Goal: Information Seeking & Learning: Check status

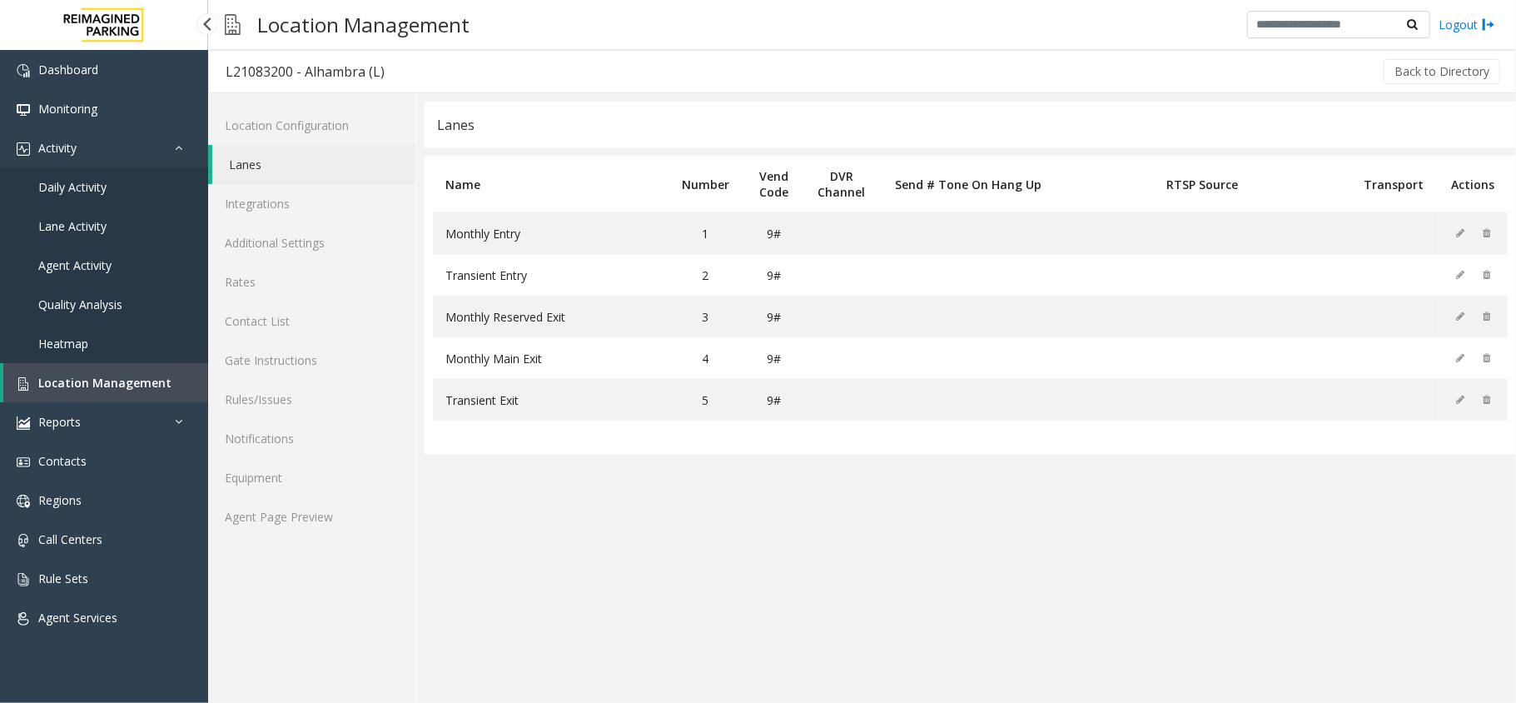
click at [98, 185] on span "Daily Activity" at bounding box center [72, 187] width 68 height 16
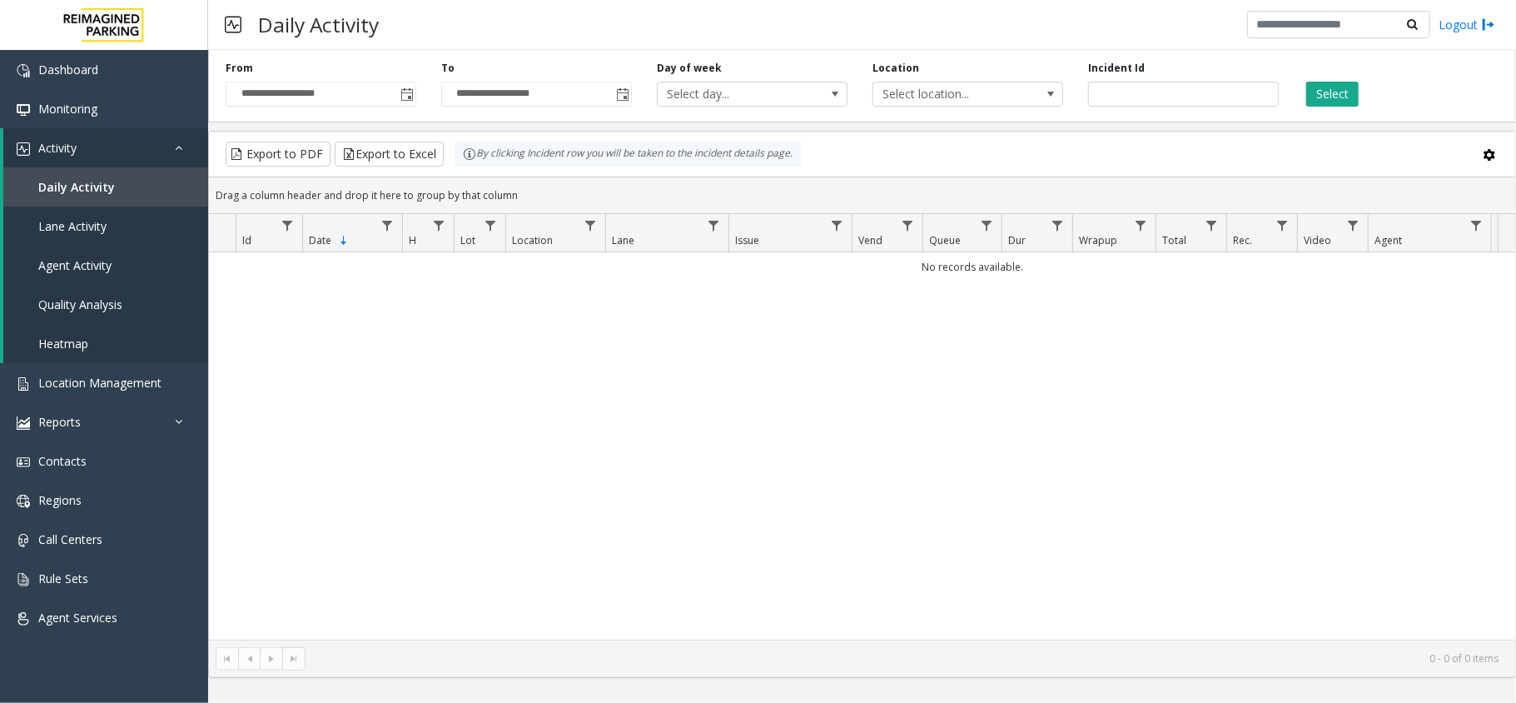
click at [410, 112] on div "**********" at bounding box center [862, 82] width 1308 height 79
click at [406, 103] on span "Toggle popup" at bounding box center [406, 94] width 18 height 27
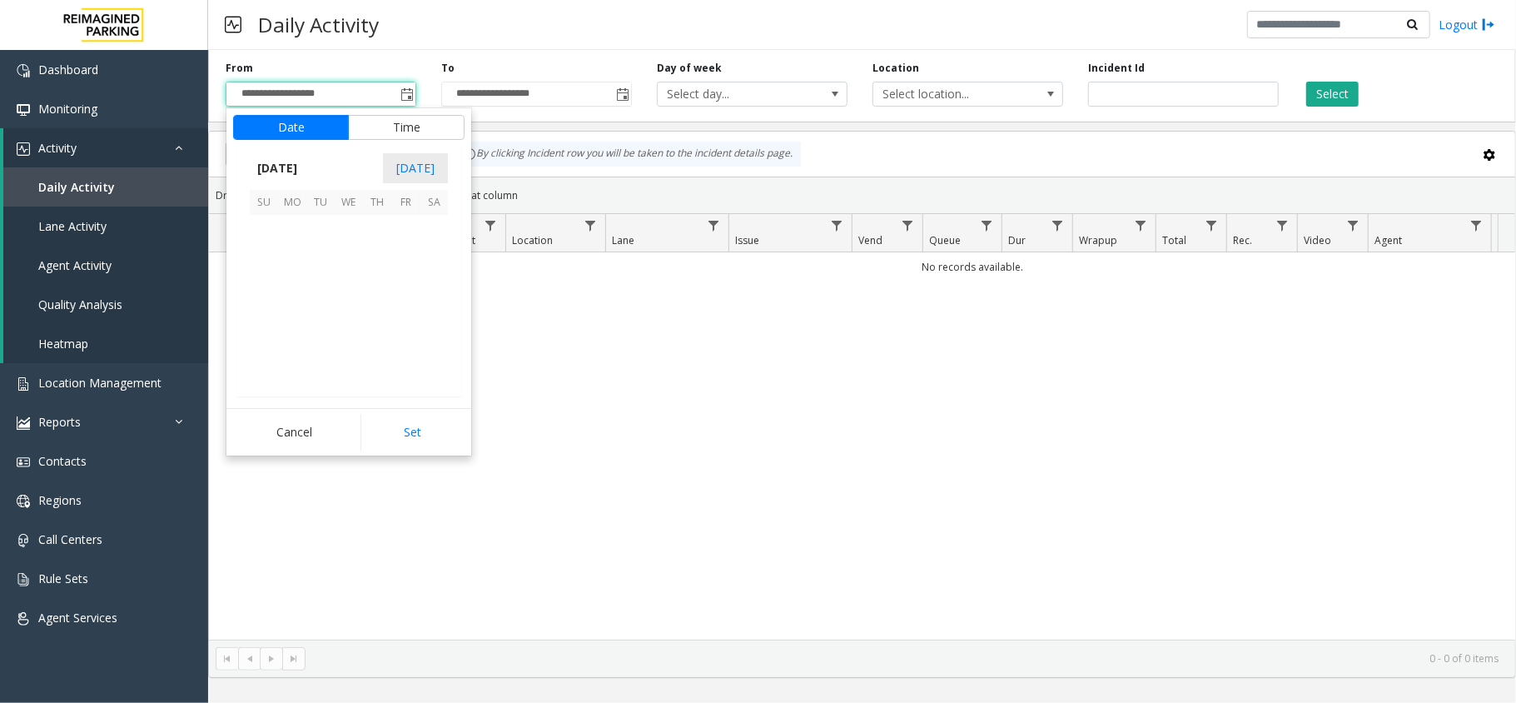
scroll to position [298735, 0]
click at [430, 296] on span "20" at bounding box center [434, 285] width 28 height 28
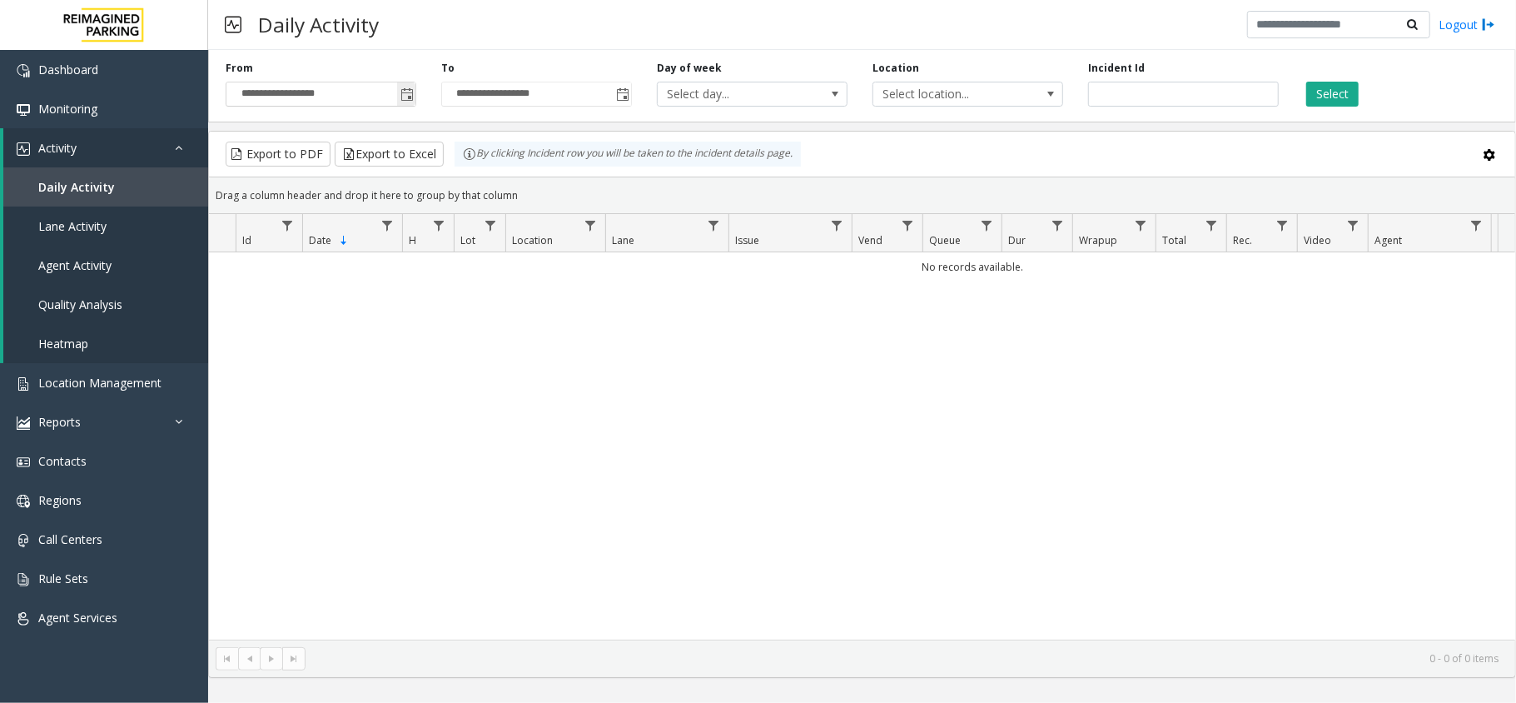
click at [397, 92] on span "Toggle popup" at bounding box center [406, 94] width 18 height 27
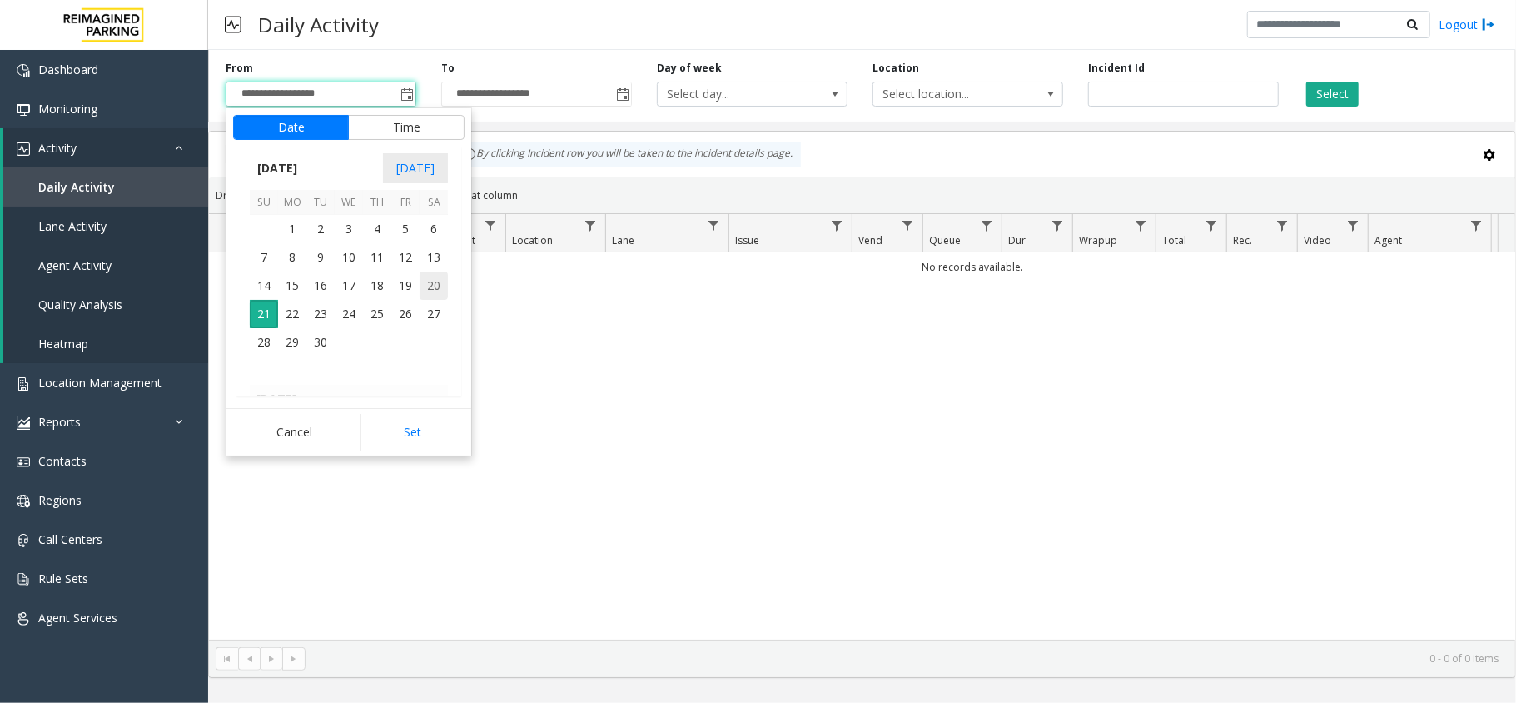
click at [438, 275] on span "20" at bounding box center [434, 285] width 28 height 28
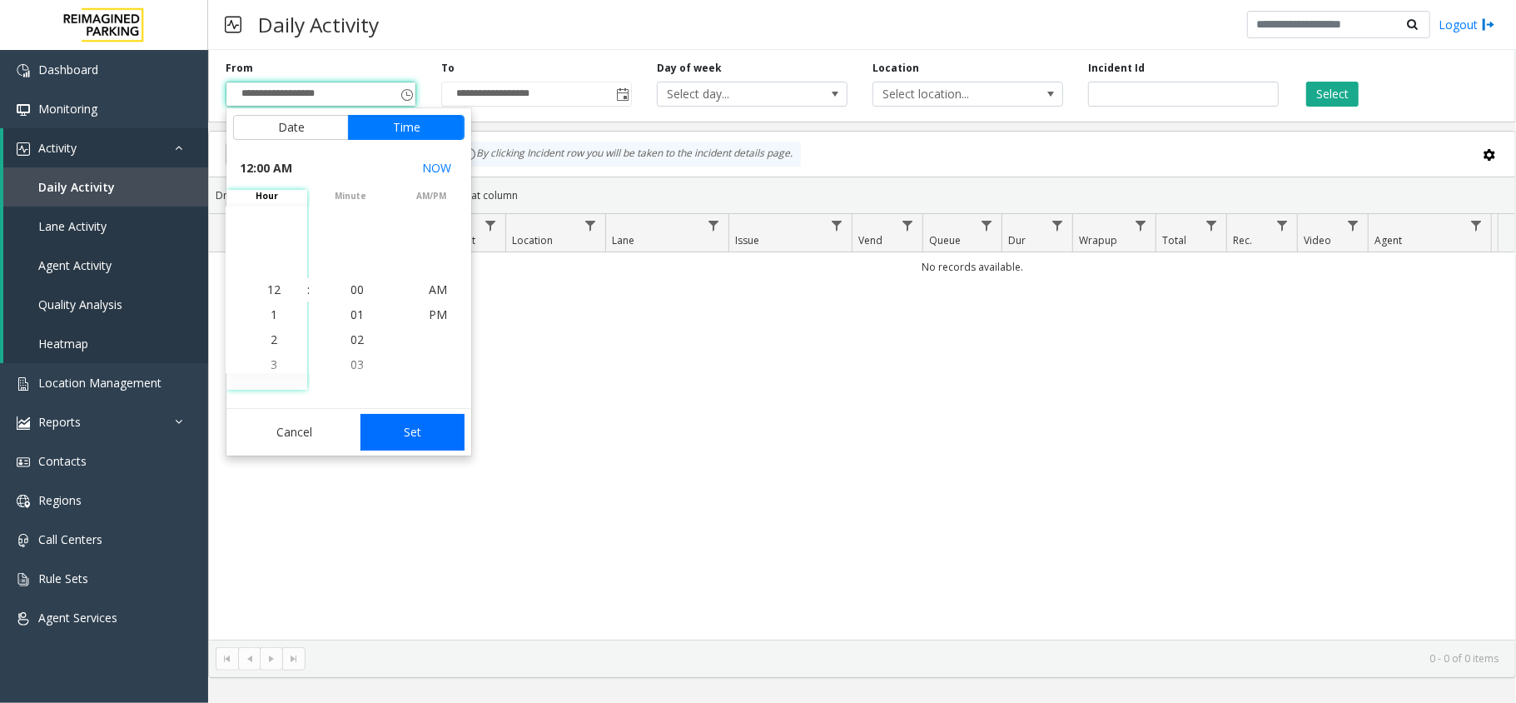
click at [428, 434] on button "Set" at bounding box center [412, 432] width 105 height 37
type input "**********"
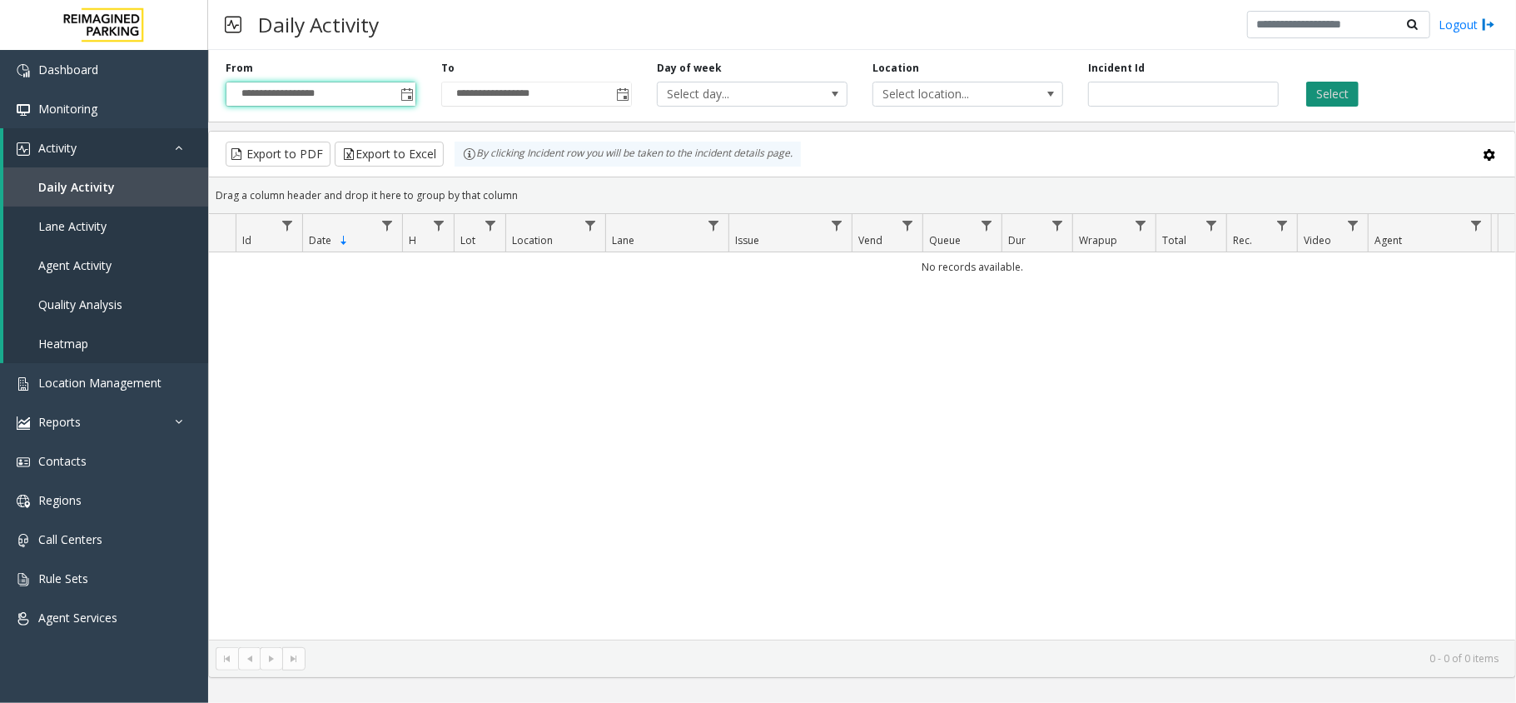
click at [1349, 90] on button "Select" at bounding box center [1332, 94] width 52 height 25
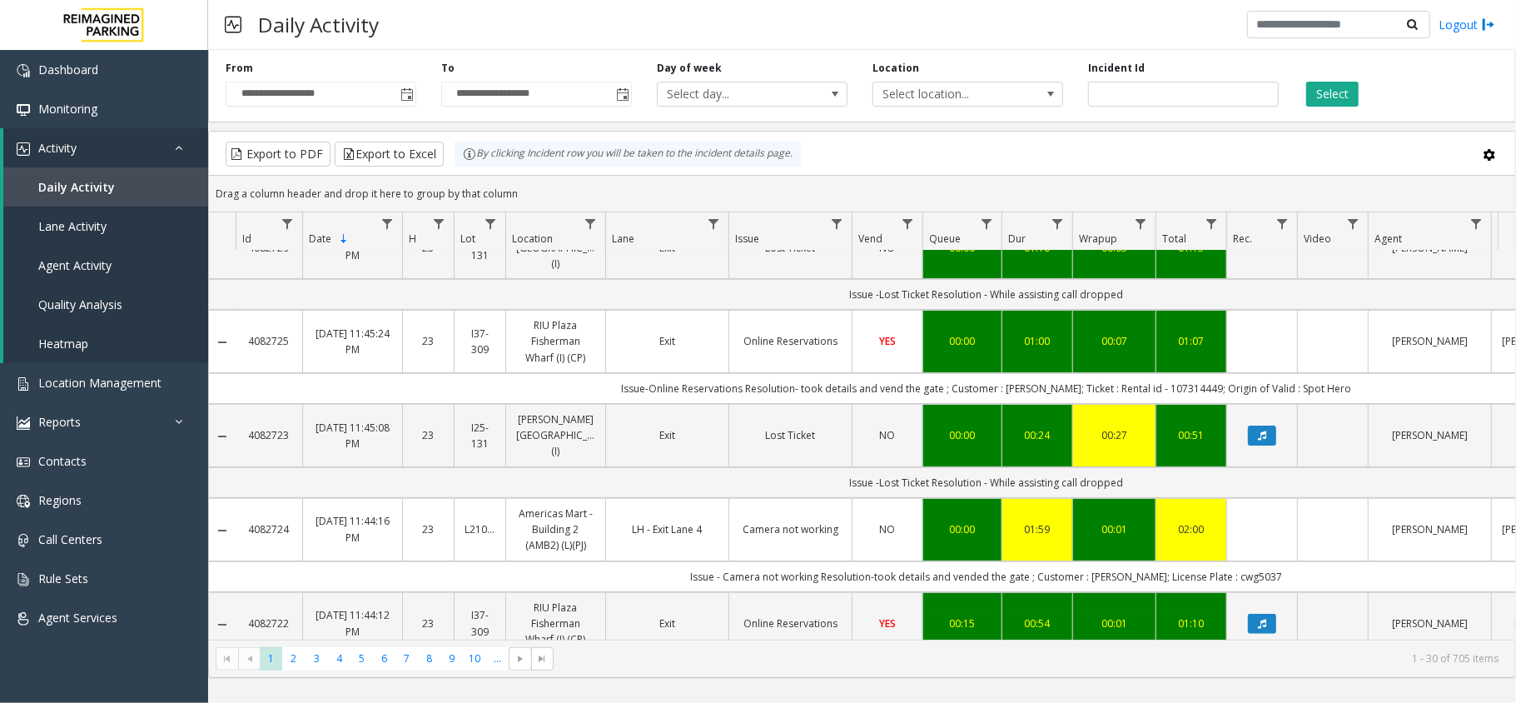
scroll to position [333, 0]
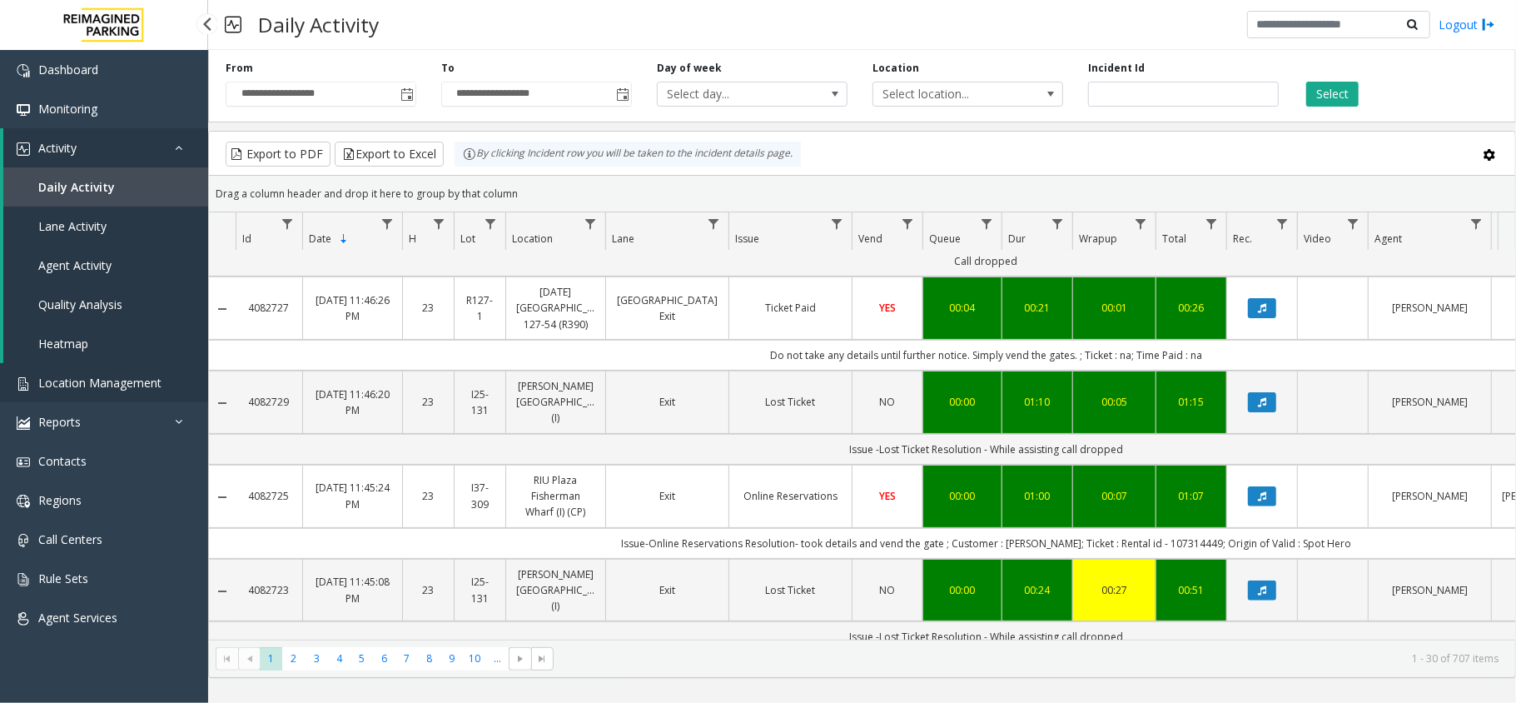
click at [111, 380] on span "Location Management" at bounding box center [99, 383] width 123 height 16
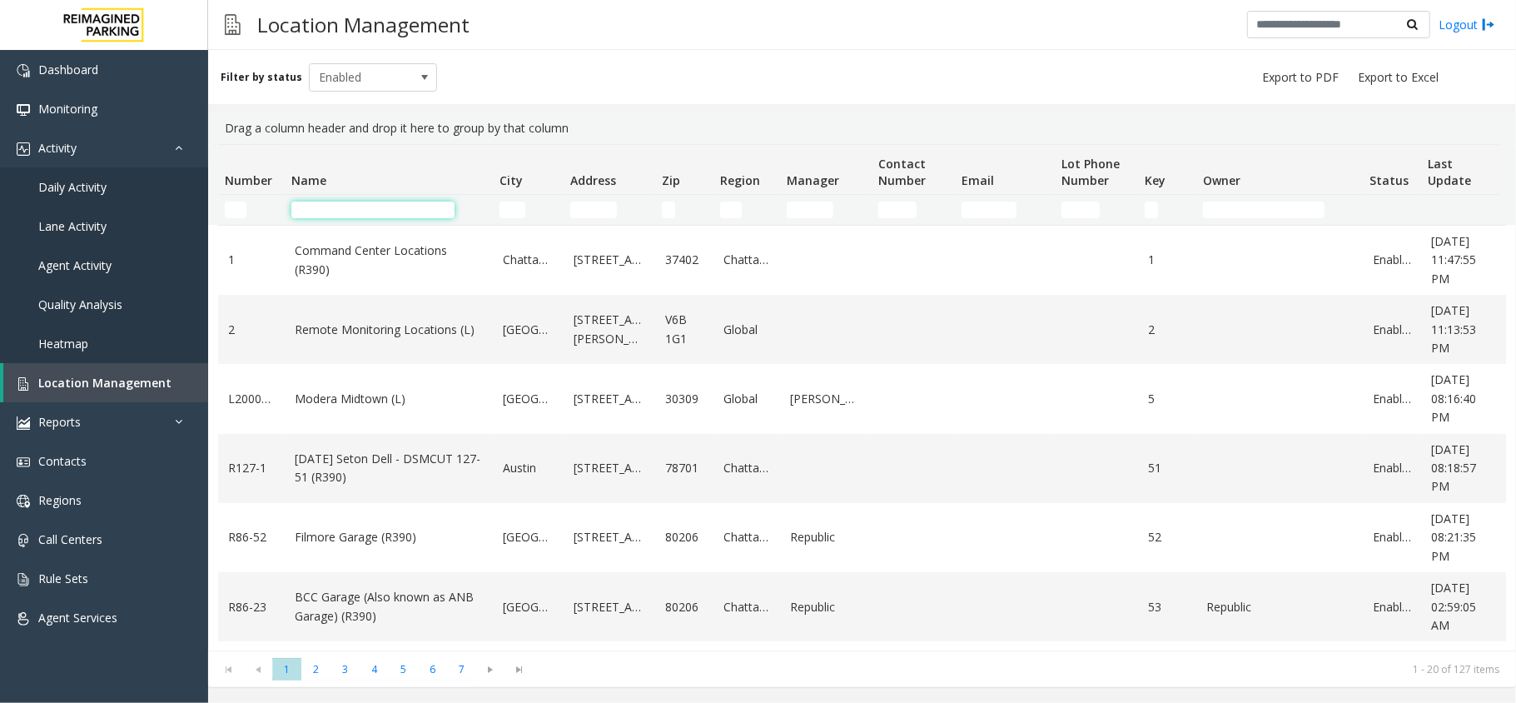
click at [304, 208] on input "Name Filter" at bounding box center [372, 209] width 163 height 17
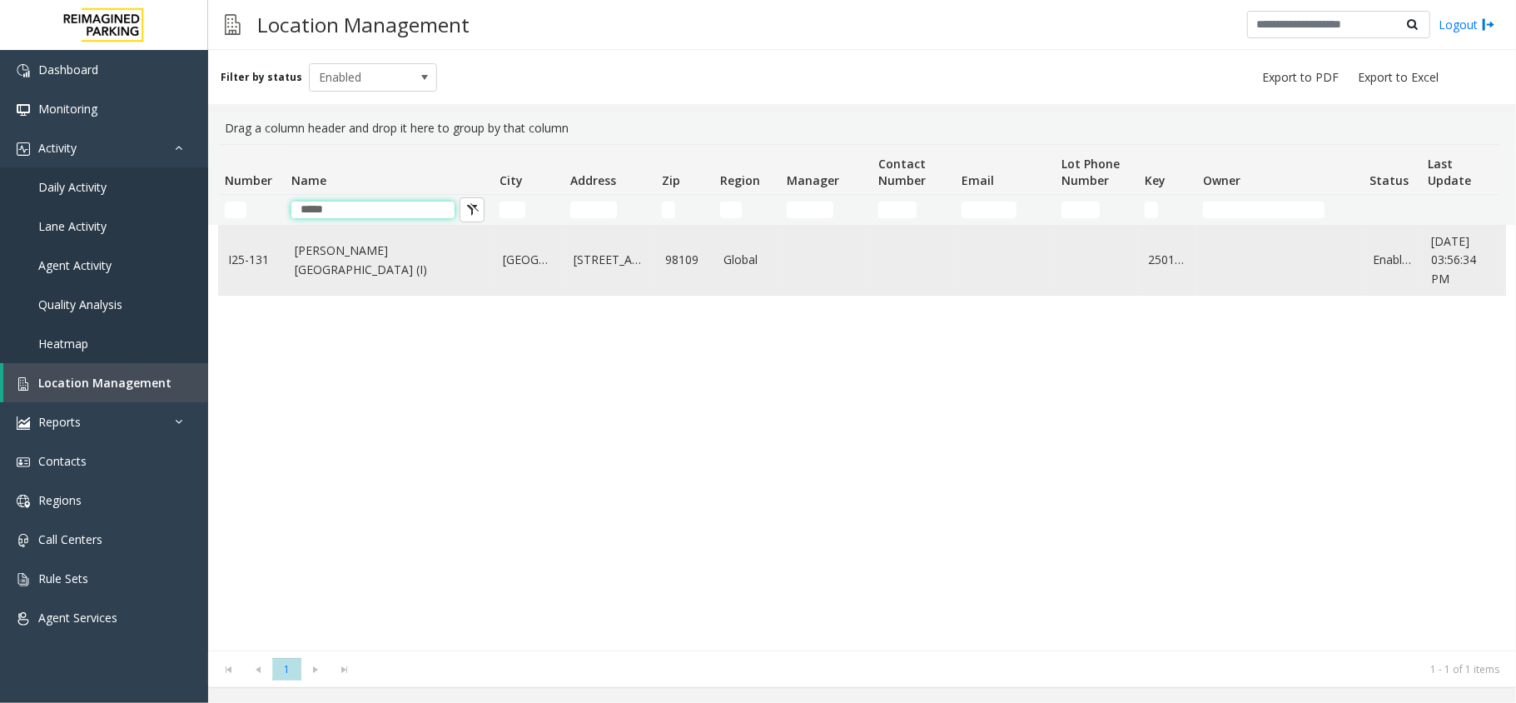
type input "*****"
click at [355, 273] on link "[PERSON_NAME][GEOGRAPHIC_DATA] (I)" at bounding box center [389, 259] width 188 height 37
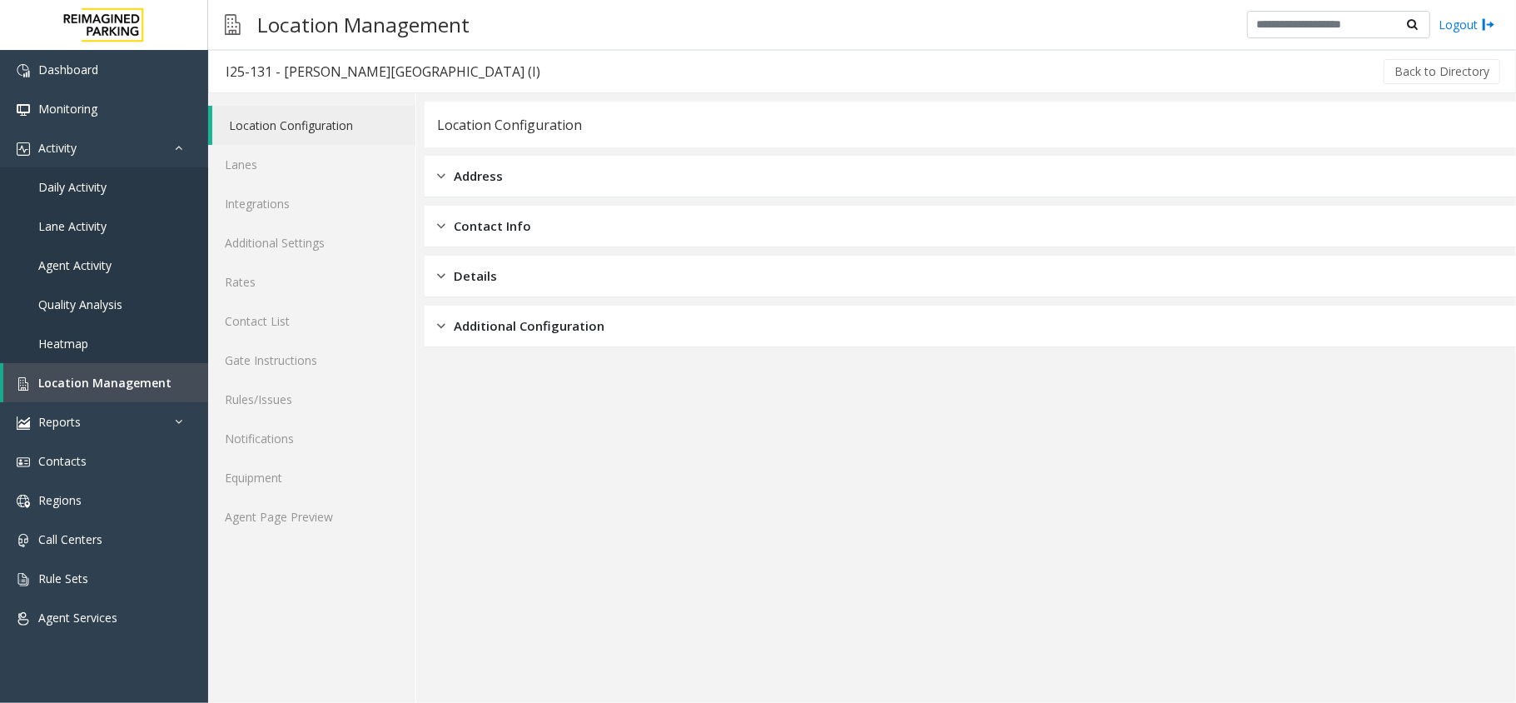
click at [341, 568] on div "Location Configuration Lanes Integrations Additional Settings Rates Contact Lis…" at bounding box center [312, 397] width 208 height 609
click at [356, 528] on link "Agent Page Preview" at bounding box center [311, 516] width 207 height 39
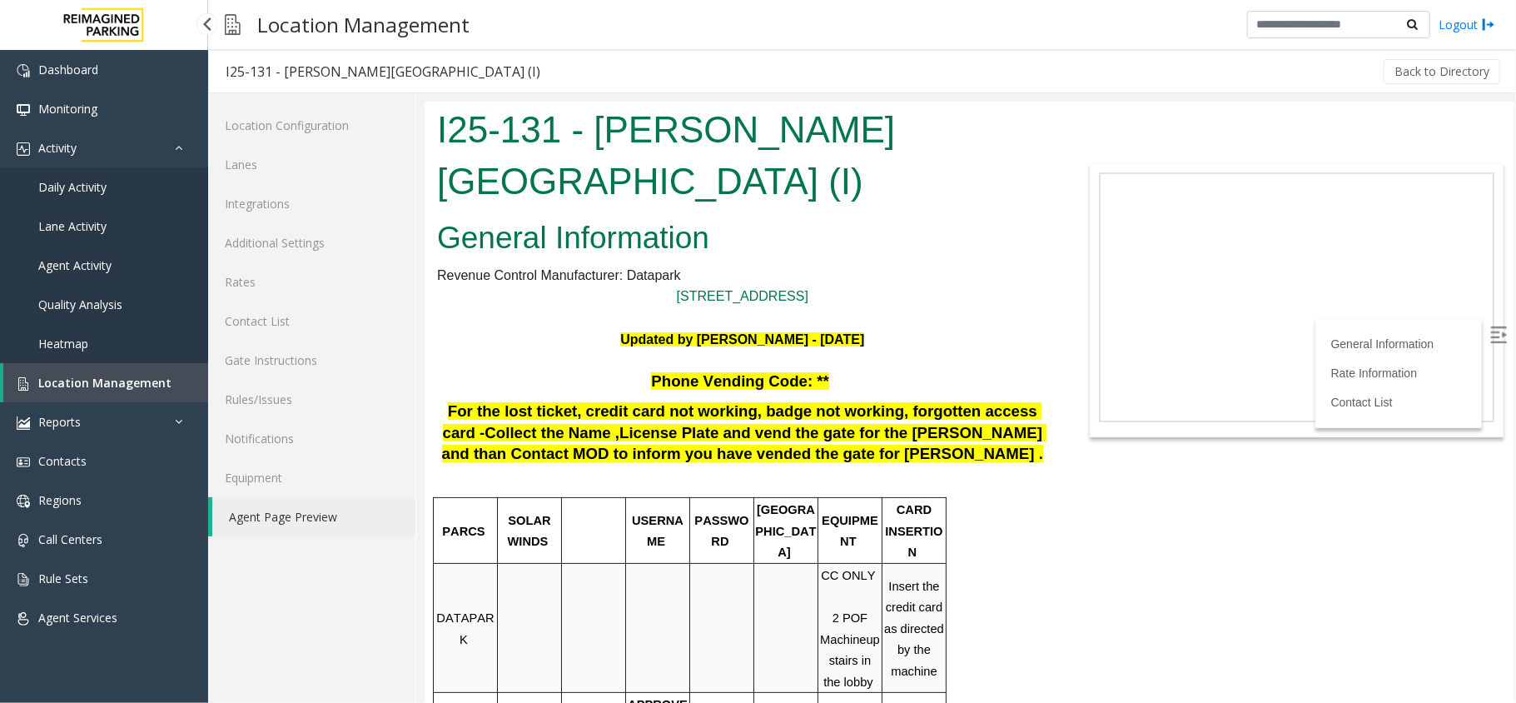
click at [108, 176] on link "Daily Activity" at bounding box center [104, 186] width 208 height 39
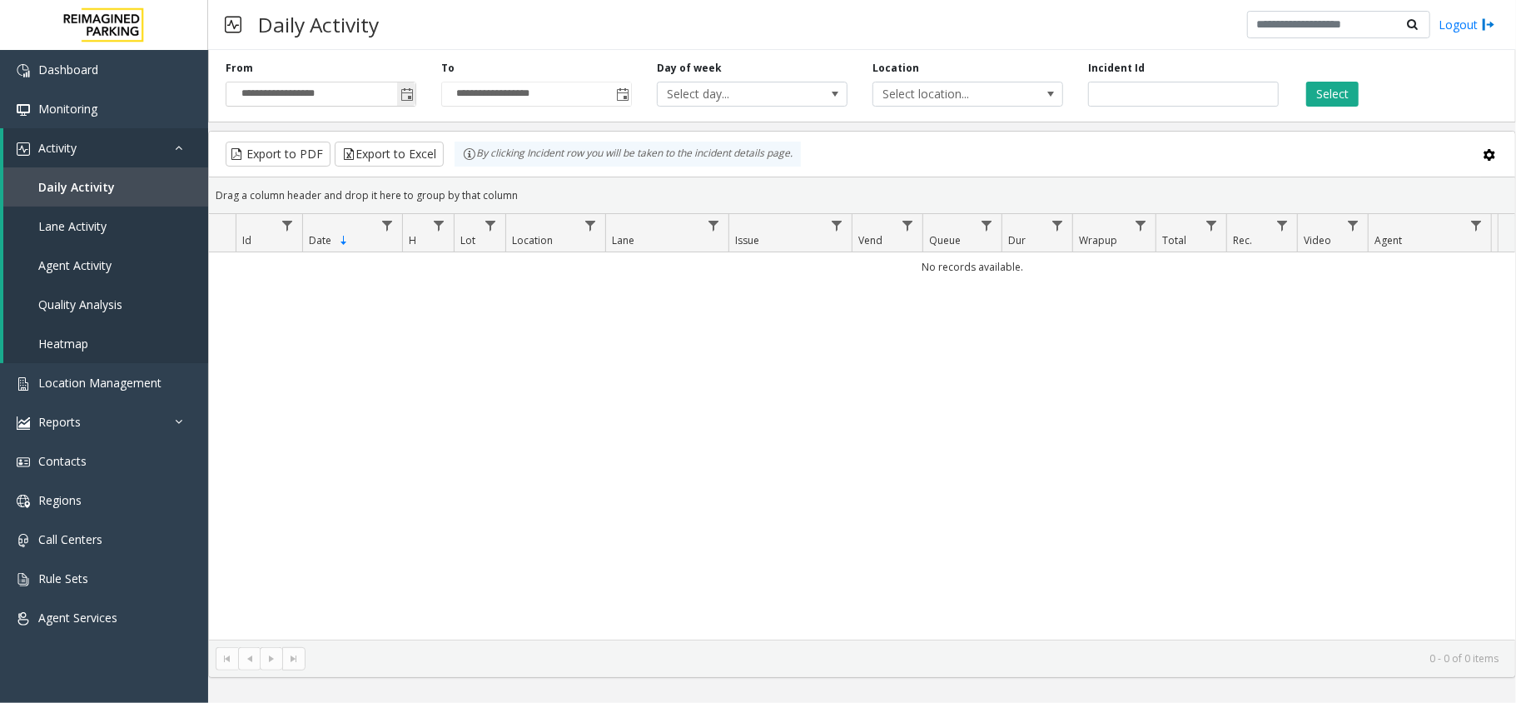
click at [397, 91] on span "Toggle popup" at bounding box center [406, 94] width 18 height 27
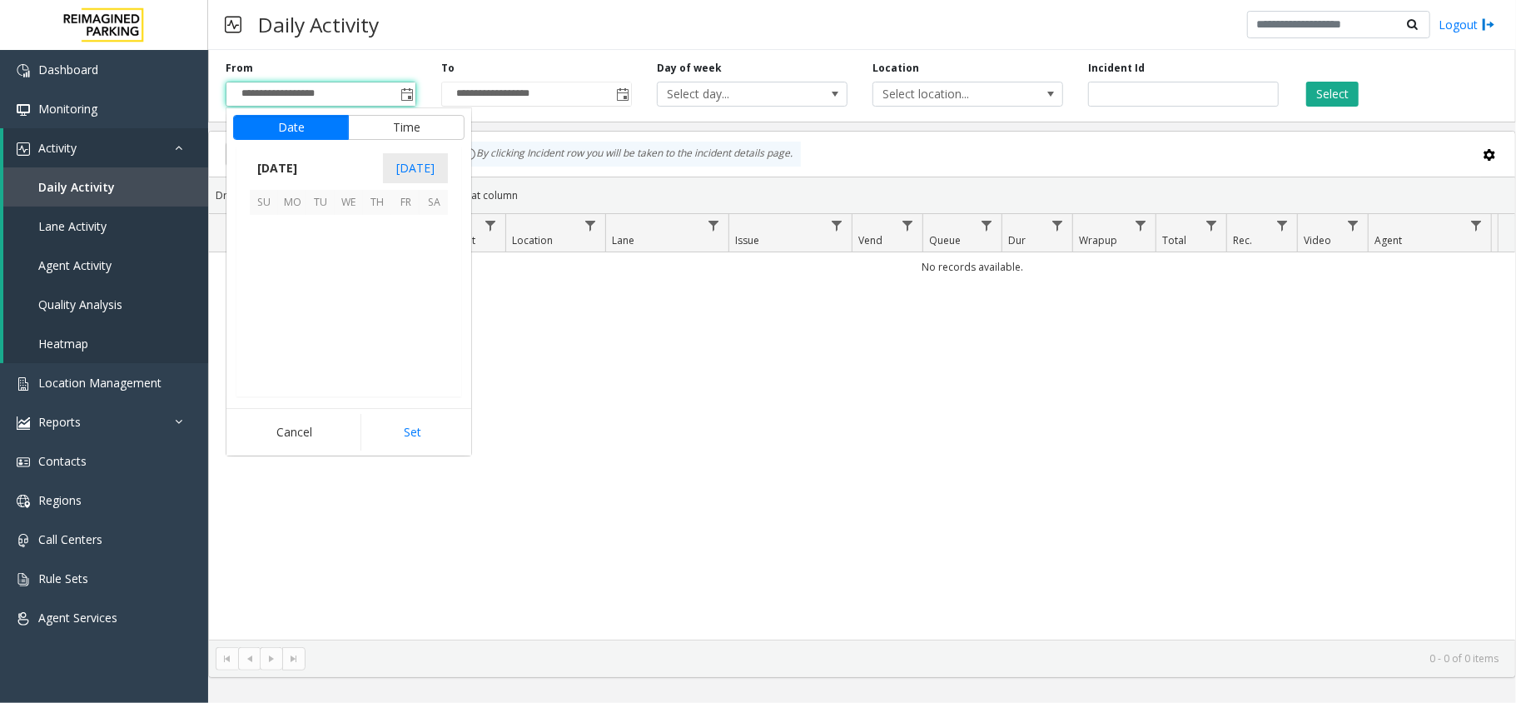
scroll to position [298735, 0]
click at [420, 287] on span "20" at bounding box center [434, 285] width 28 height 28
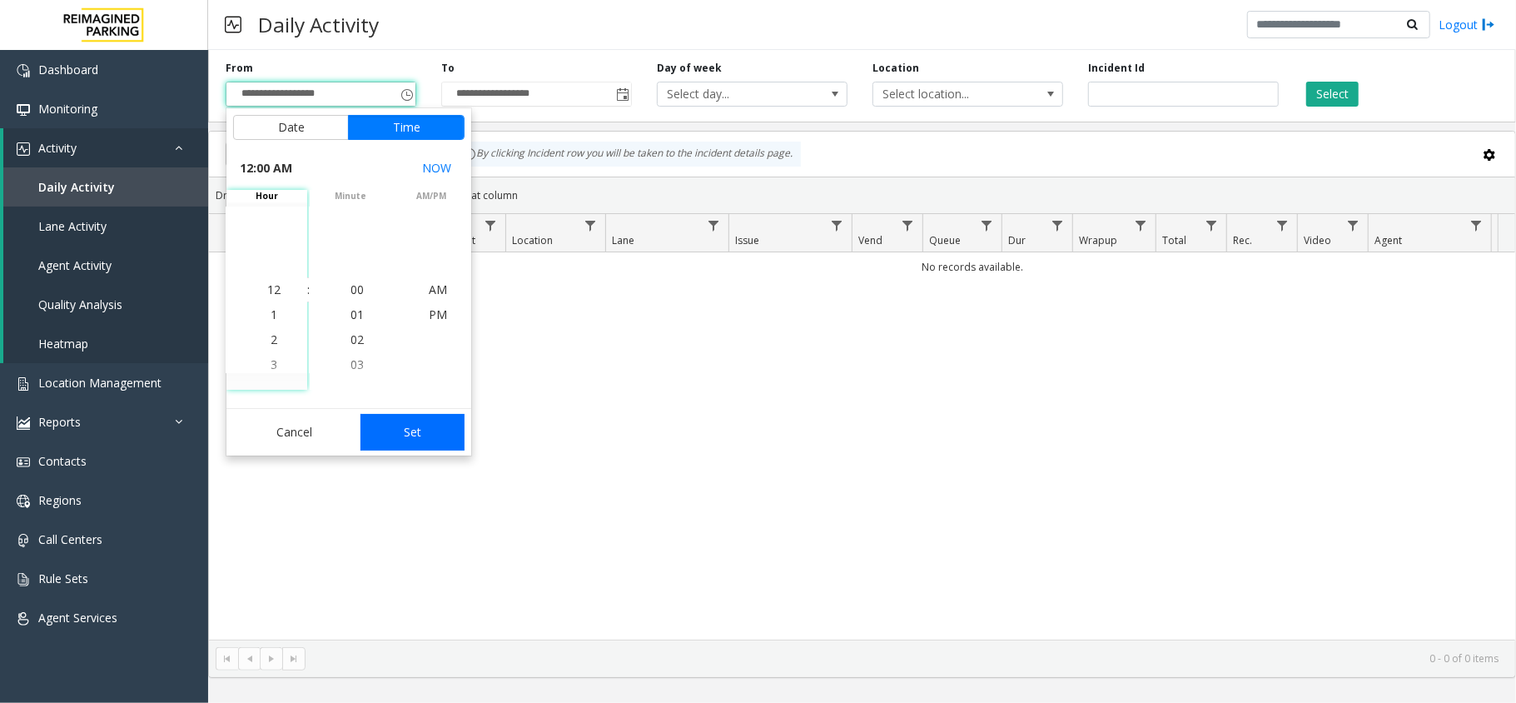
click at [411, 431] on button "Set" at bounding box center [412, 432] width 105 height 37
type input "**********"
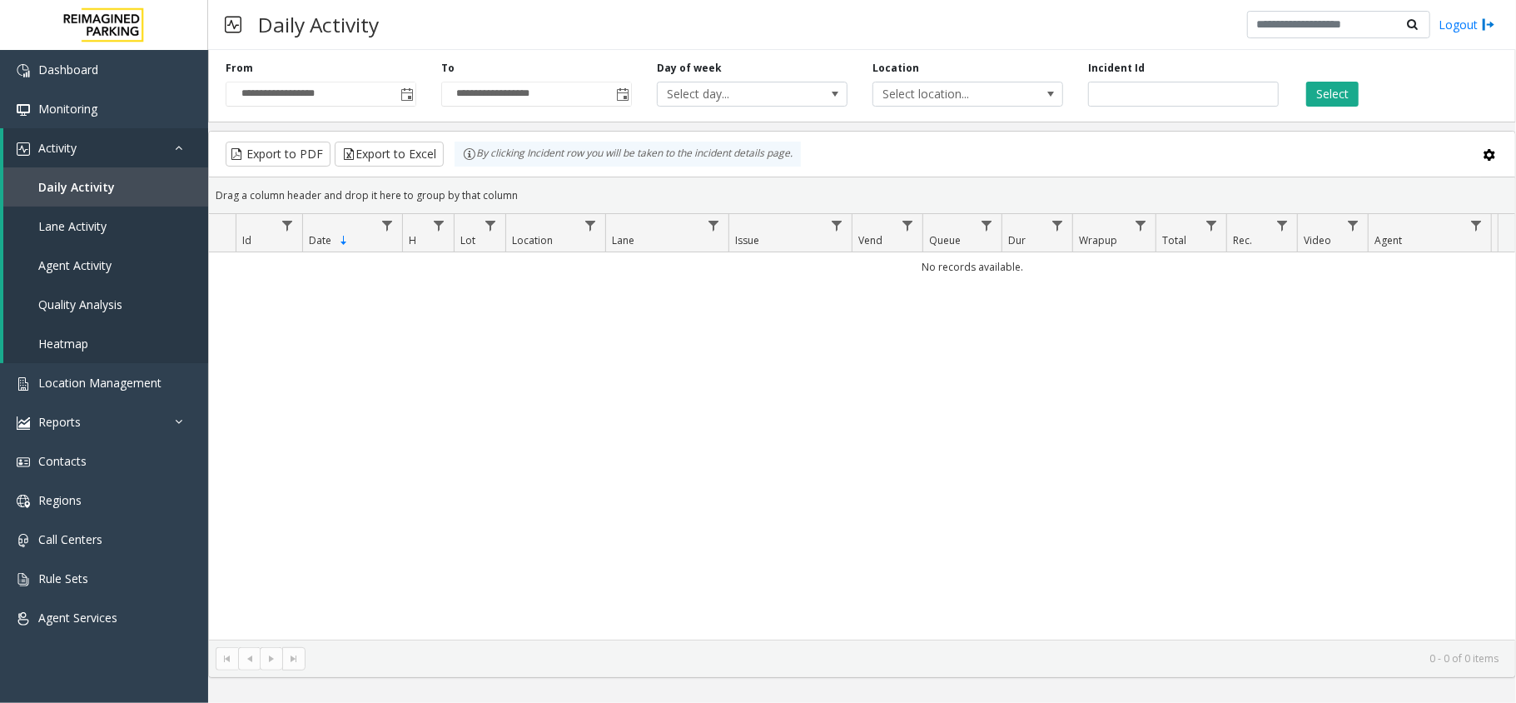
click at [1303, 95] on div "Select" at bounding box center [1399, 84] width 216 height 46
click at [1332, 90] on button "Select" at bounding box center [1332, 94] width 52 height 25
